Goal: Task Accomplishment & Management: Use online tool/utility

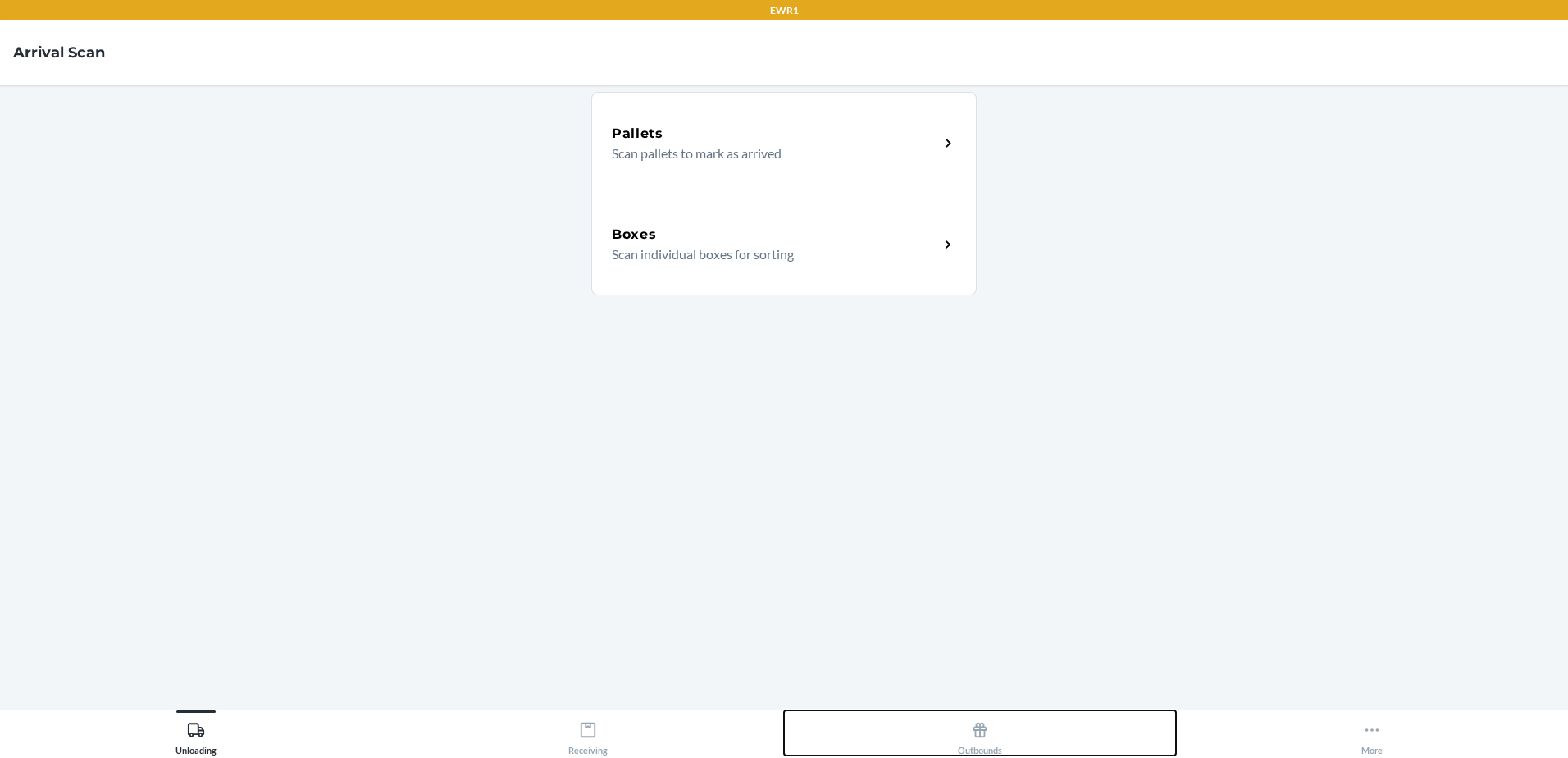
click at [998, 732] on div "Outbounds" at bounding box center [979, 735] width 44 height 41
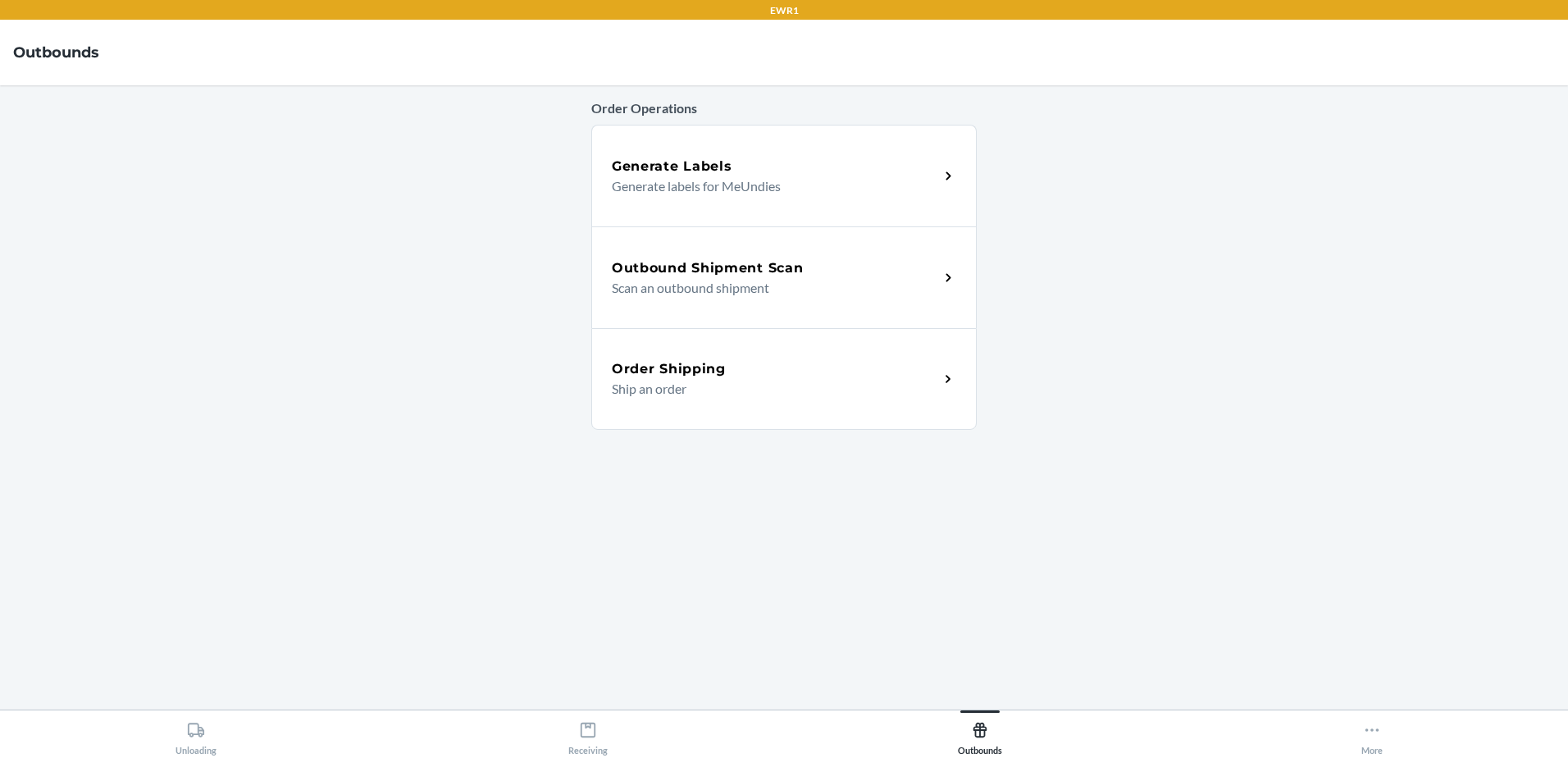
click at [704, 330] on div "Order Shipping Ship an order" at bounding box center [784, 379] width 385 height 102
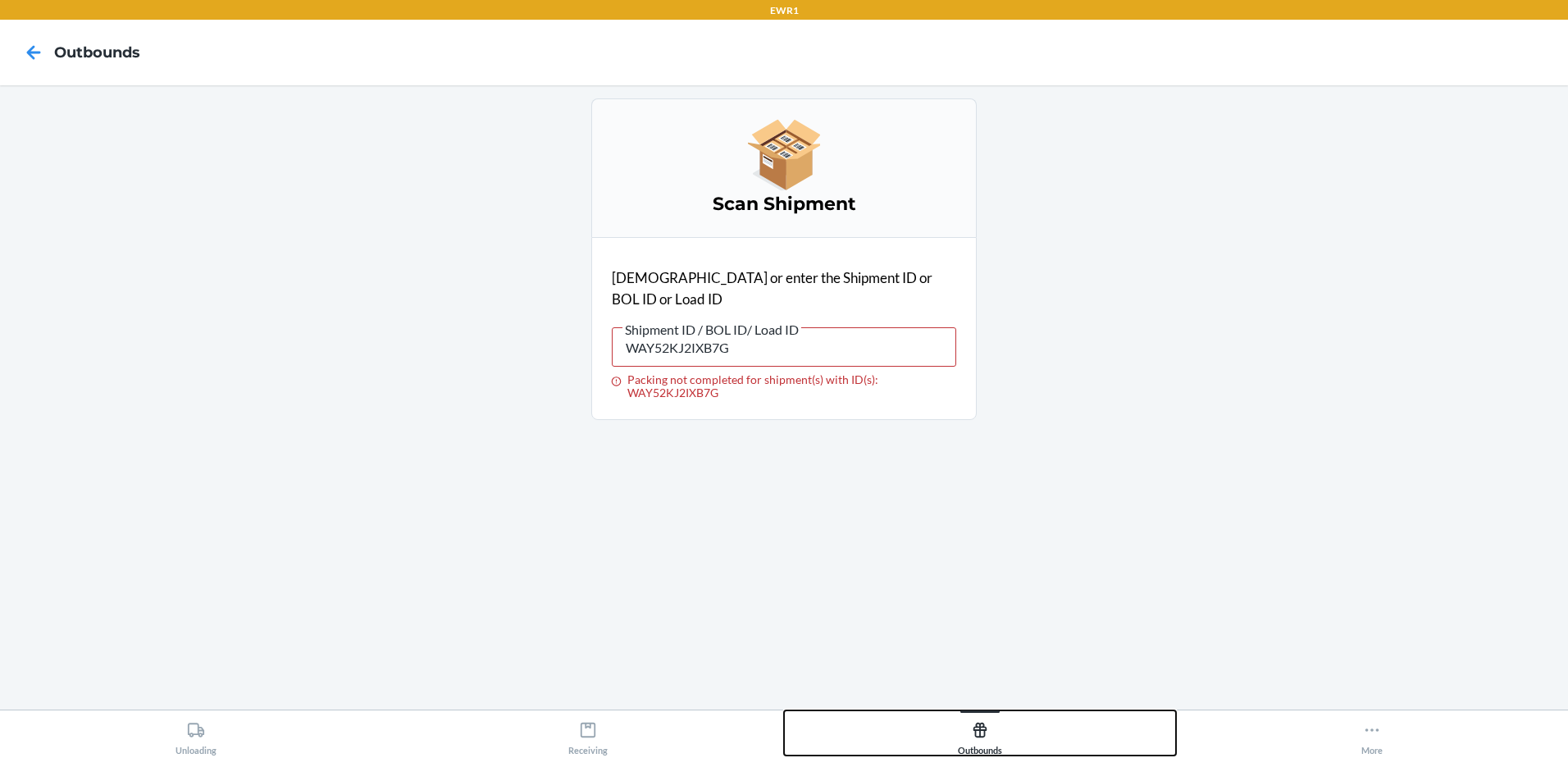
click at [1003, 748] on button "Outbounds" at bounding box center [979, 733] width 392 height 45
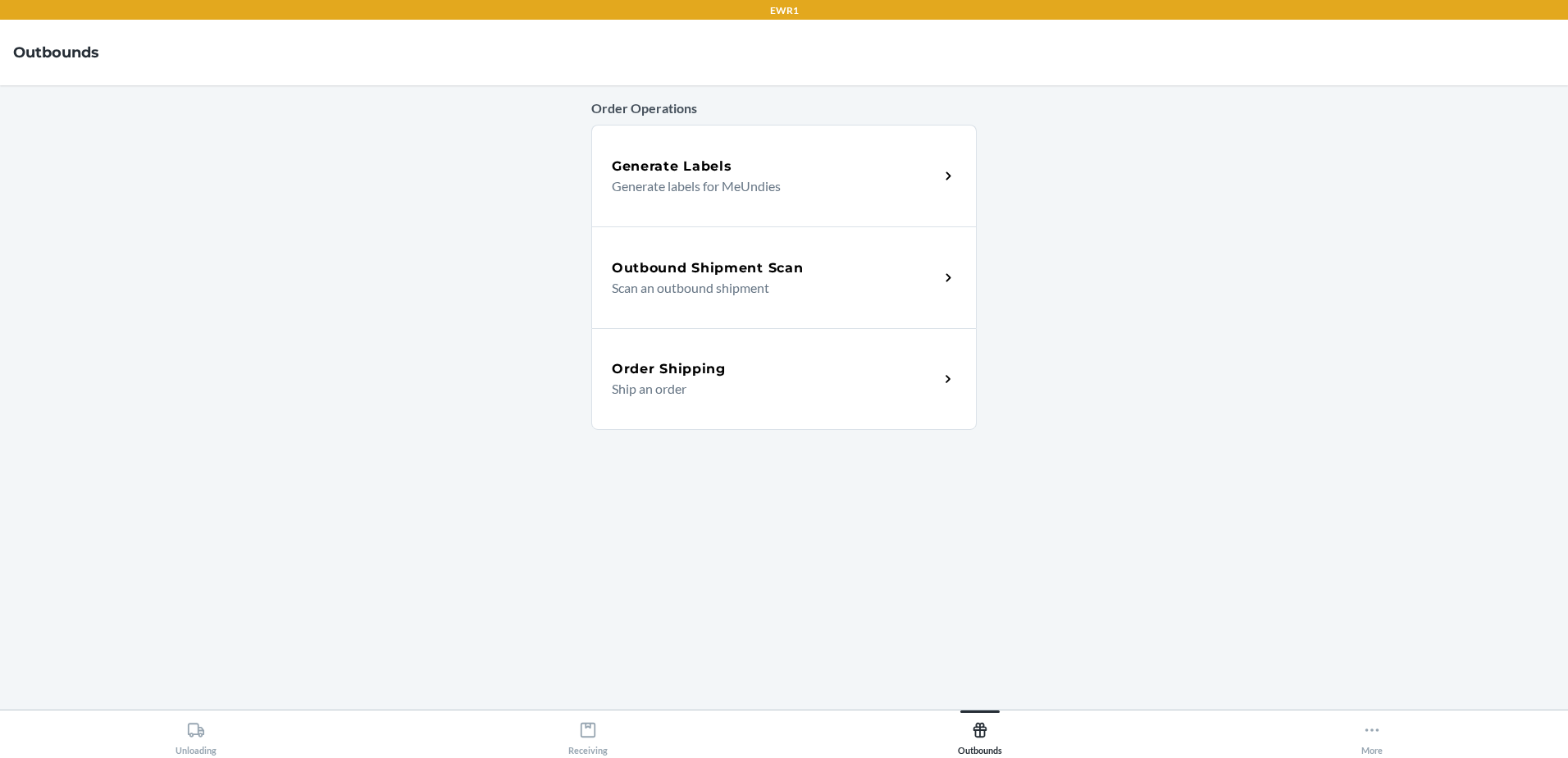
click at [735, 276] on h5 "Outbound Shipment Scan" at bounding box center [708, 268] width 191 height 20
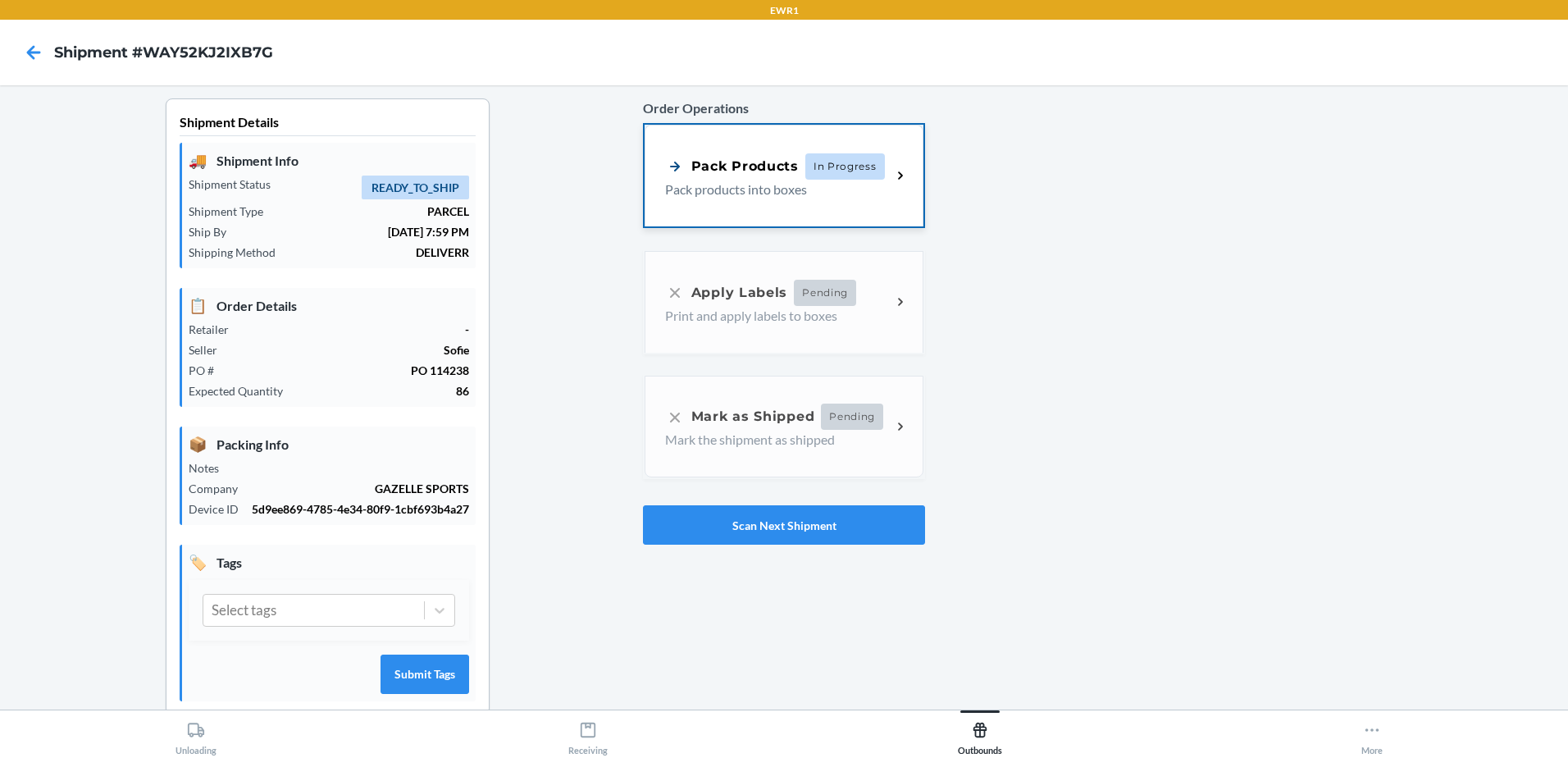
click at [682, 190] on p "Pack products into boxes" at bounding box center [772, 189] width 214 height 20
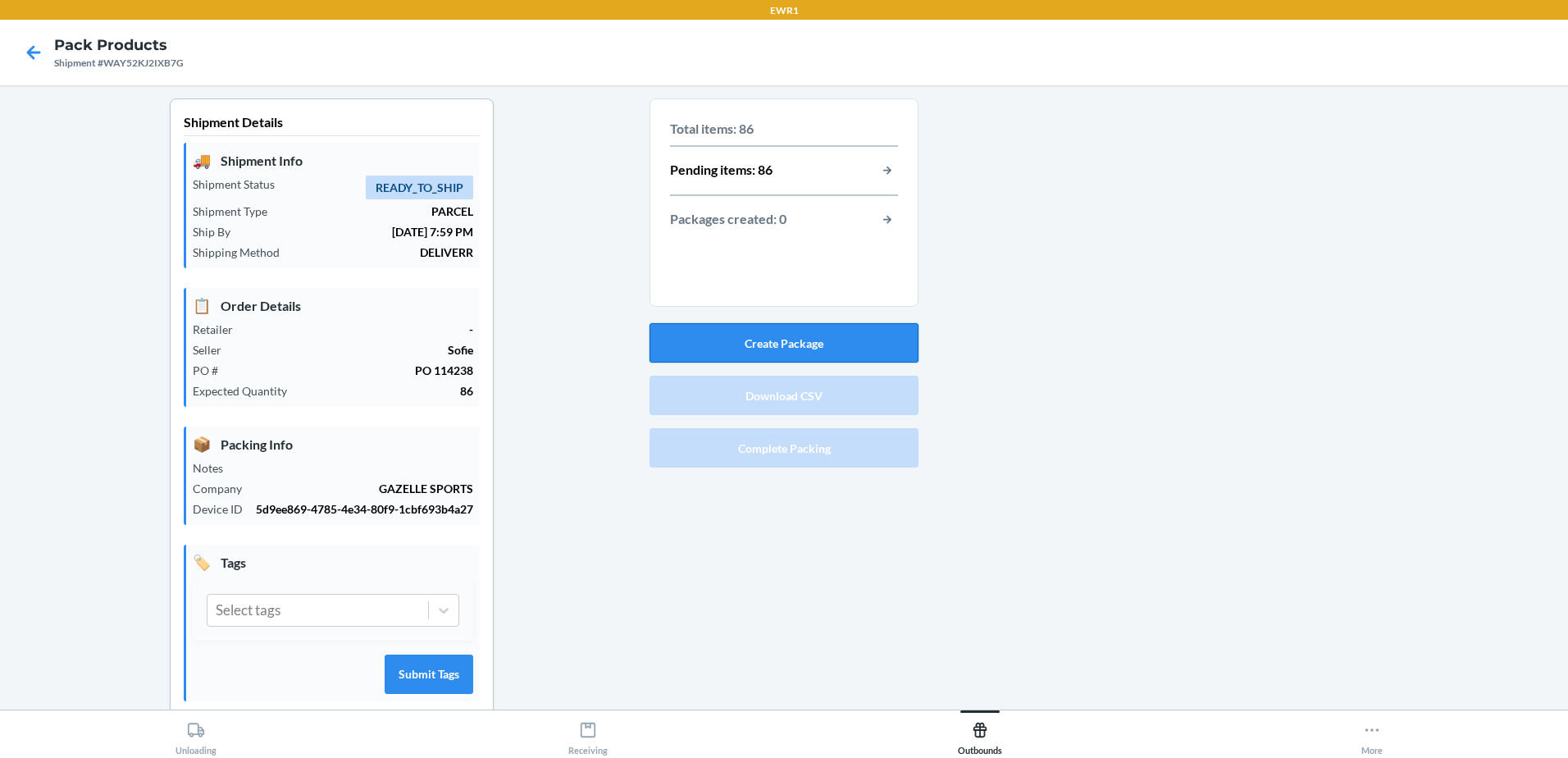
click at [833, 347] on button "Create Package" at bounding box center [784, 342] width 269 height 39
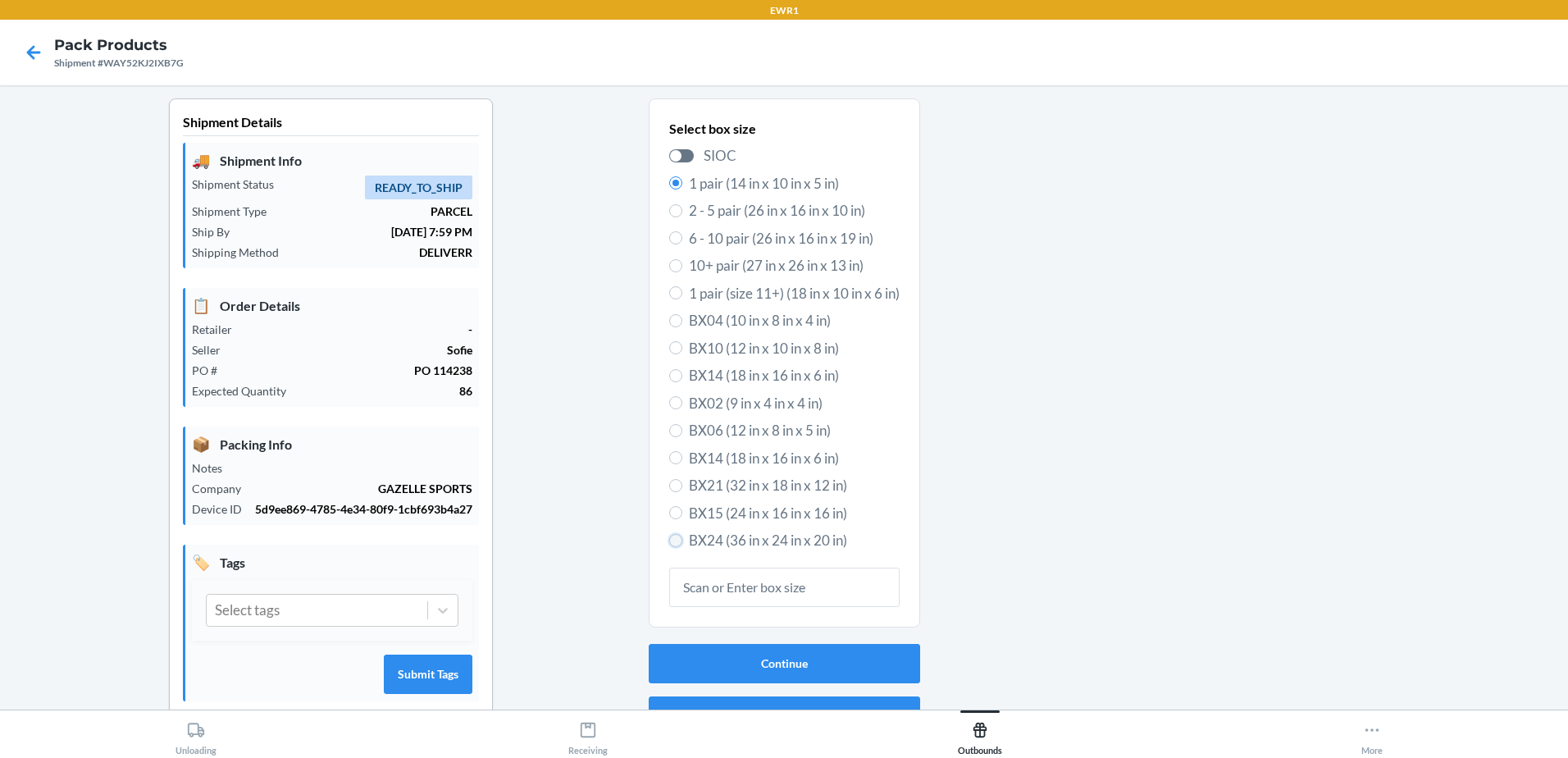
click at [669, 544] on input "BX24 (36 in x 24 in x 20 in)" at bounding box center [675, 540] width 13 height 13
radio input "true"
radio input "false"
click at [802, 669] on button "Continue" at bounding box center [784, 662] width 272 height 39
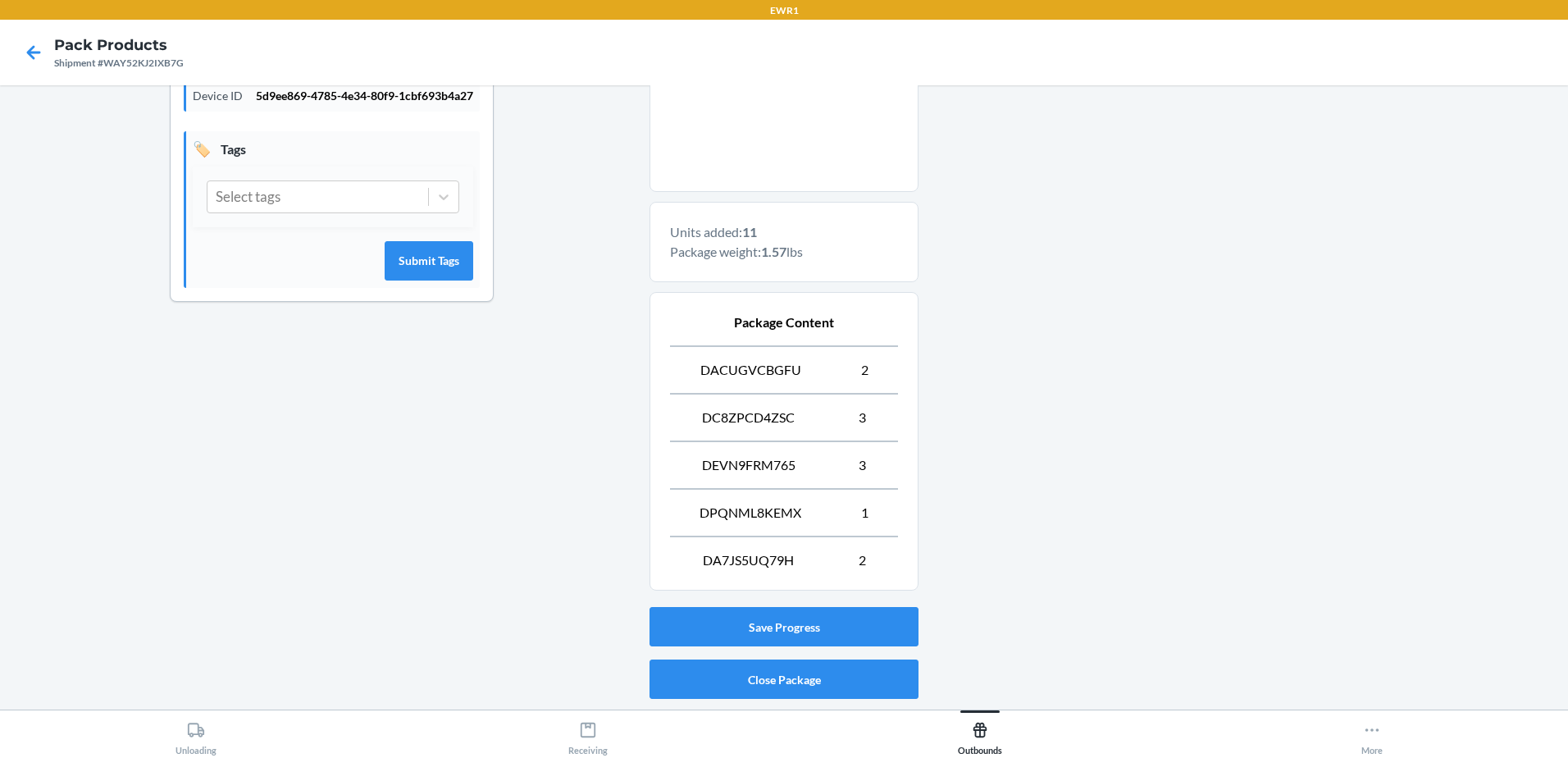
scroll to position [462, 0]
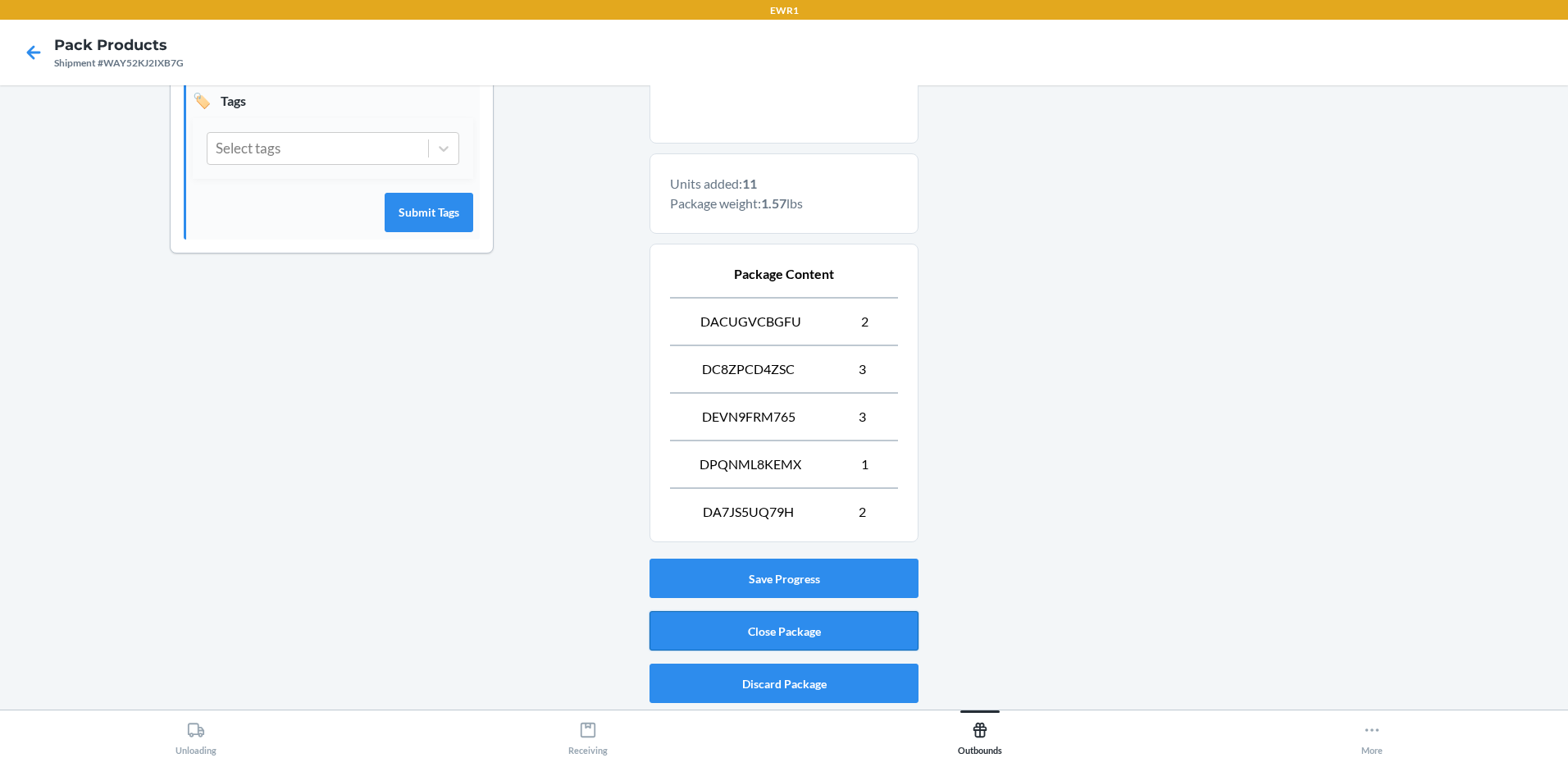
click at [731, 629] on button "Close Package" at bounding box center [784, 630] width 269 height 39
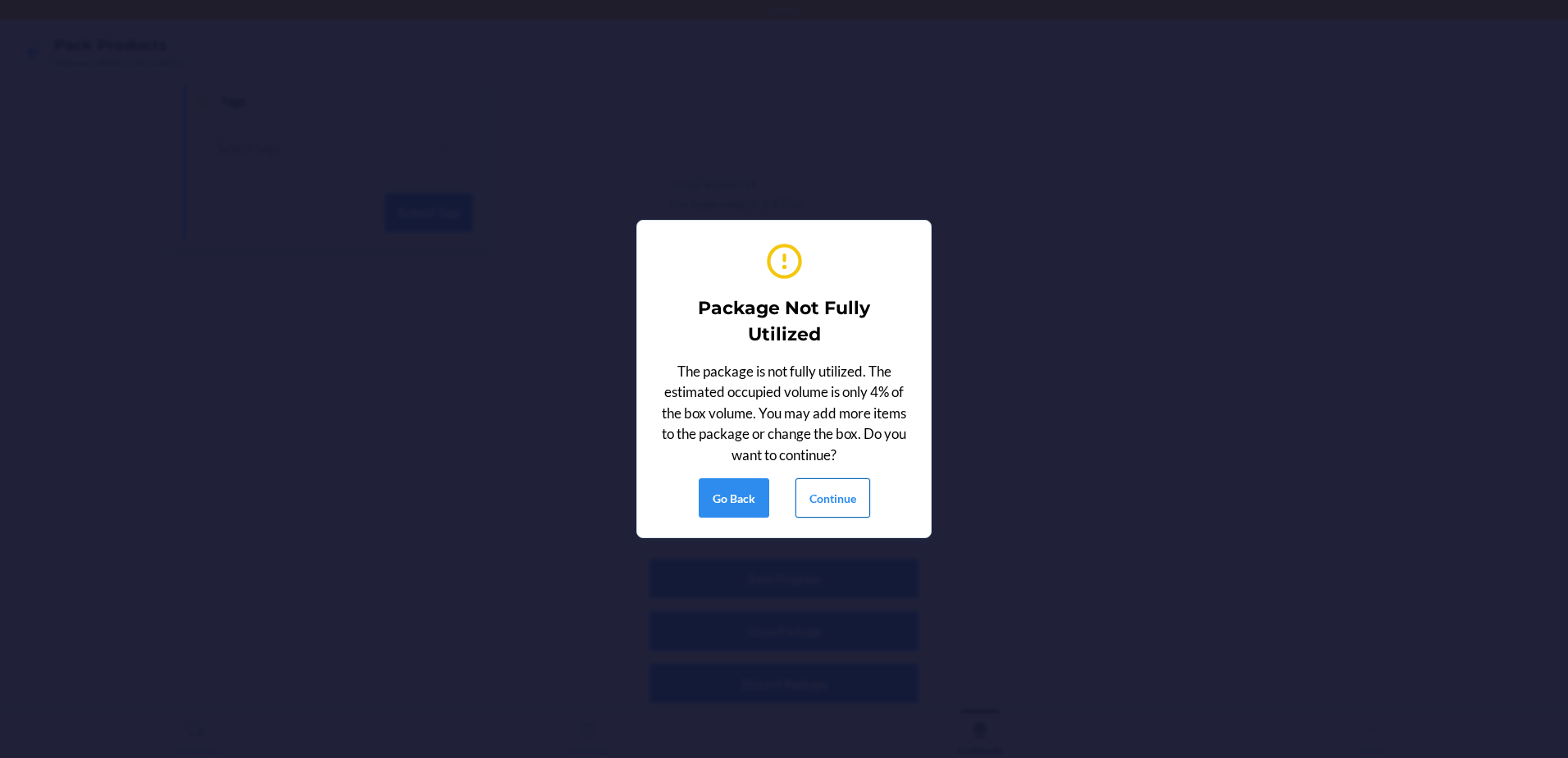
click at [834, 499] on button "Continue" at bounding box center [833, 498] width 75 height 39
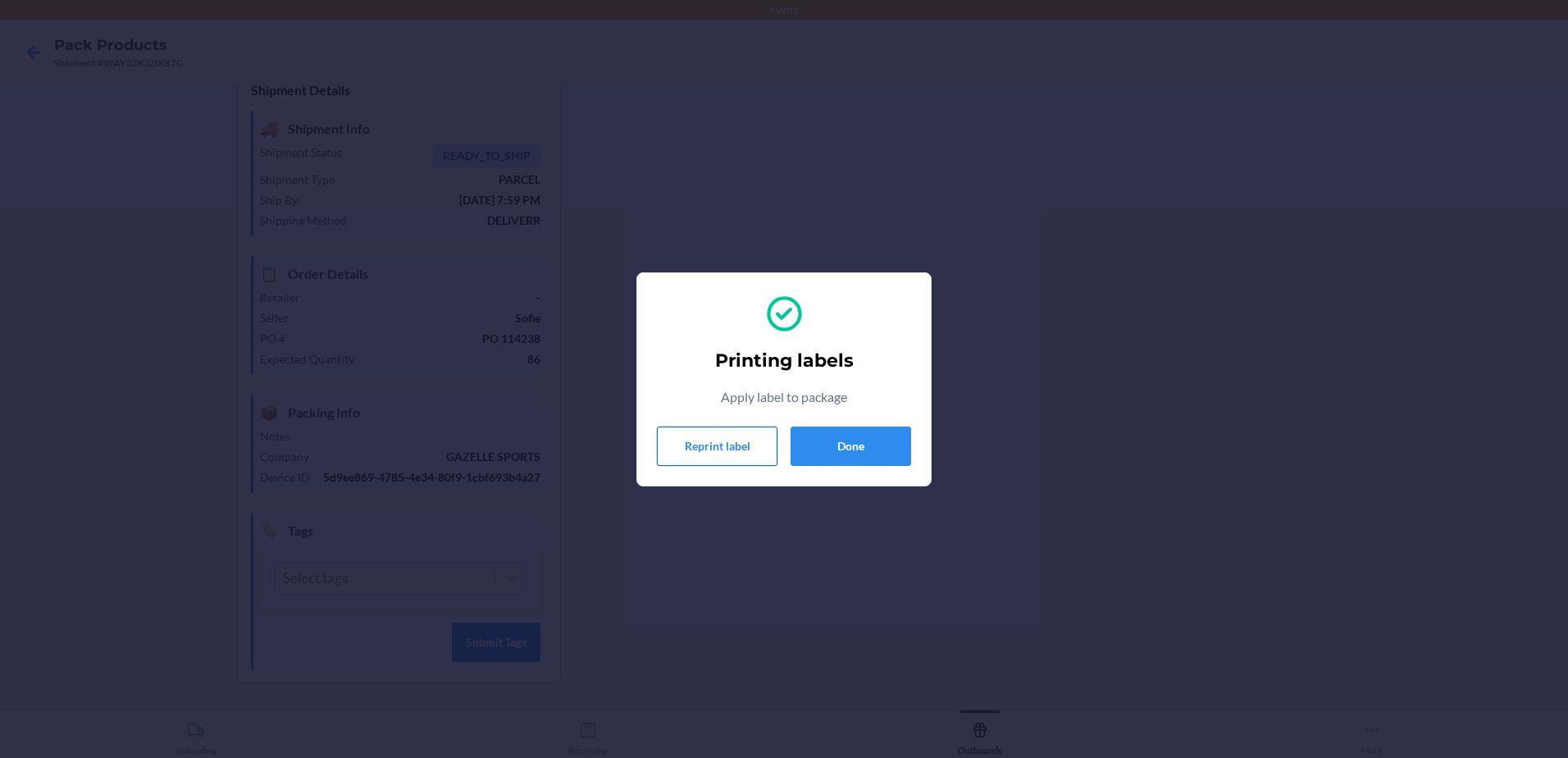
click at [759, 457] on button "Reprint label" at bounding box center [717, 445] width 121 height 39
click at [734, 452] on button "Reprint label" at bounding box center [717, 445] width 121 height 39
drag, startPoint x: 820, startPoint y: 445, endPoint x: 846, endPoint y: 429, distance: 30.5
click at [820, 445] on button "Done" at bounding box center [851, 445] width 121 height 39
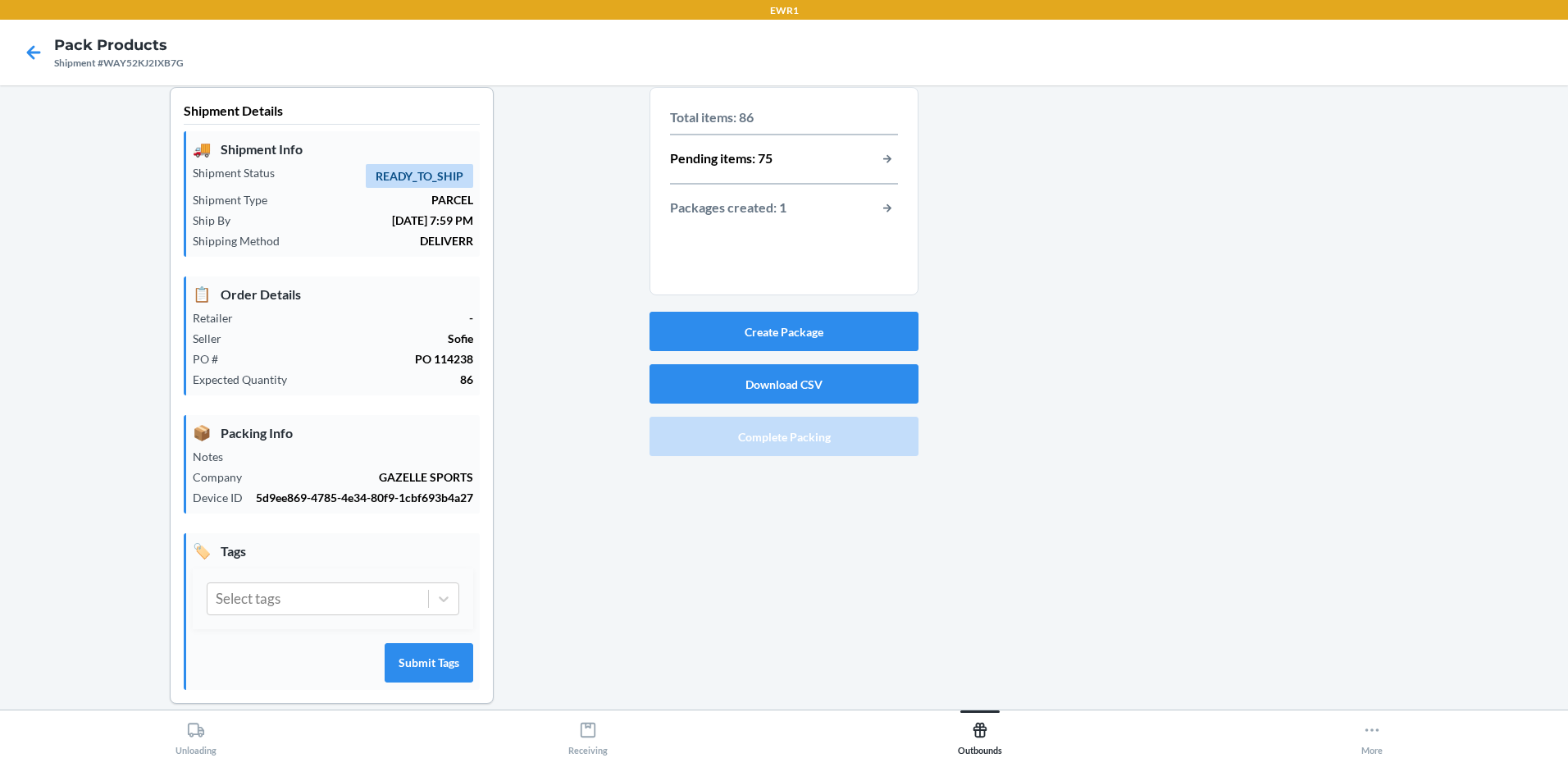
scroll to position [0, 0]
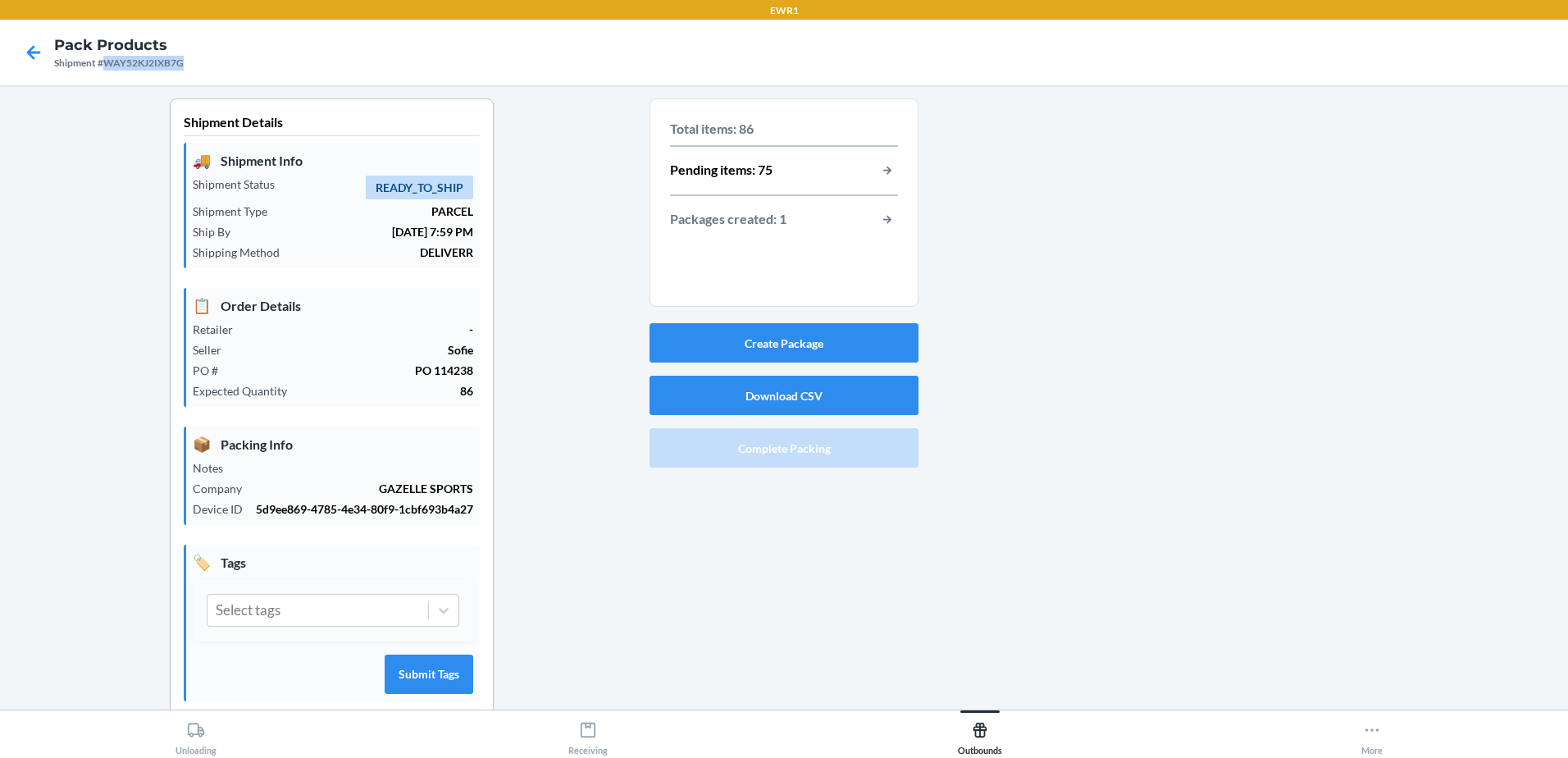
drag, startPoint x: 190, startPoint y: 66, endPoint x: 107, endPoint y: 79, distance: 84.0
click at [107, 79] on nav "Pack Products Shipment #WAY52KJ2IXB7G" at bounding box center [784, 53] width 1568 height 66
copy div "WAY52KJ2IXB7G"
